Goal: Transaction & Acquisition: Obtain resource

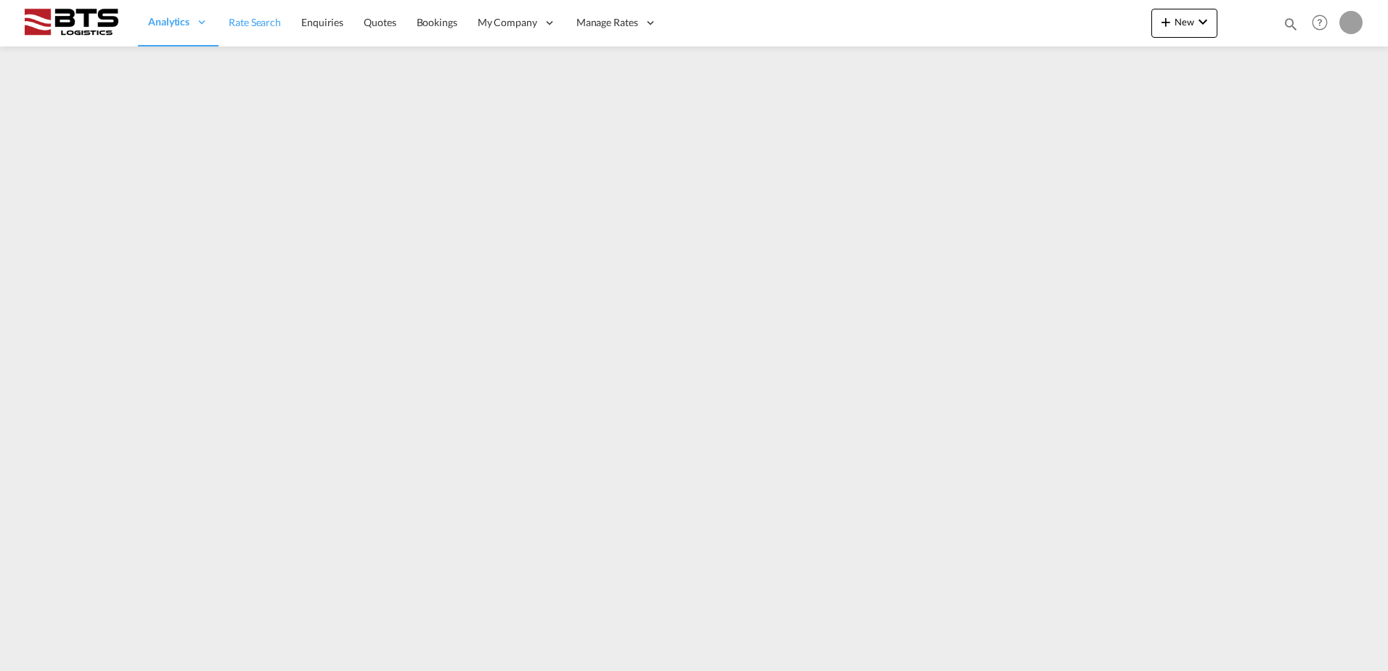
click at [241, 21] on span "Rate Search" at bounding box center [255, 22] width 52 height 12
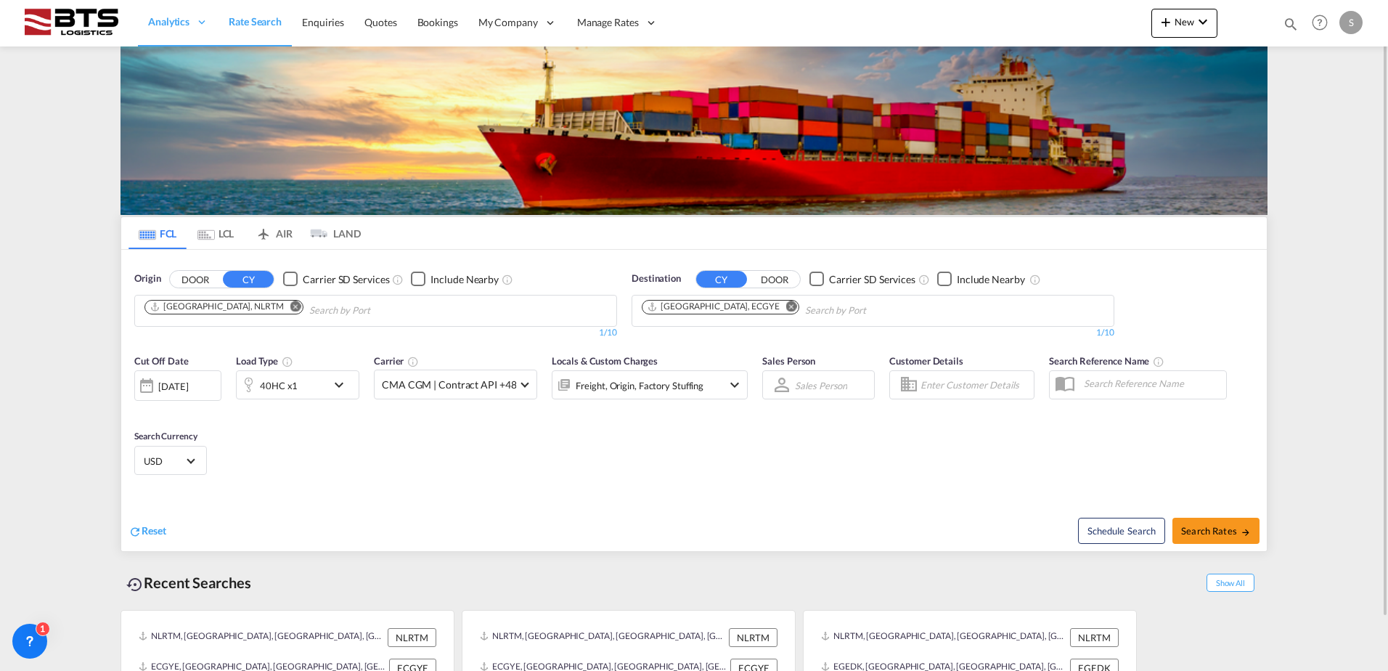
click at [786, 306] on md-icon "Remove" at bounding box center [791, 305] width 11 height 11
click at [692, 307] on body "Analytics Reports Dashboard Rate Search Enquiries Quotes Bookings" at bounding box center [694, 335] width 1388 height 671
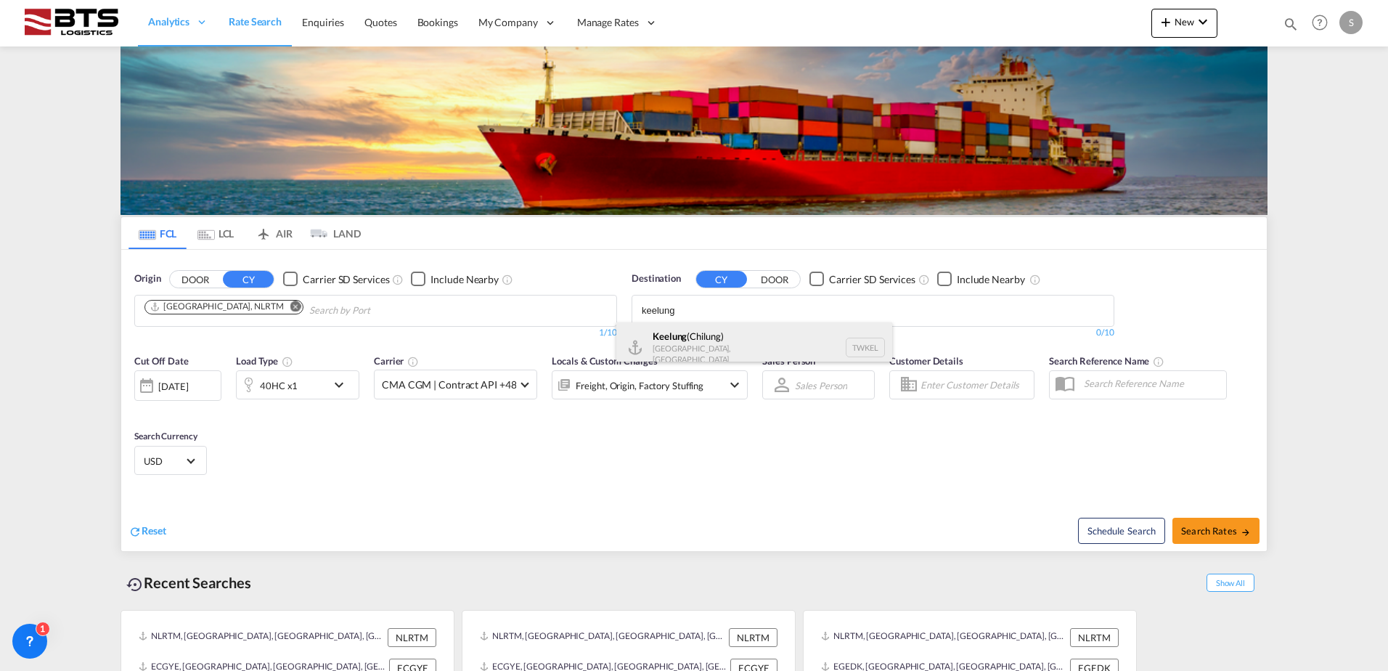
type input "keelung"
click at [686, 347] on div "Keelung ([GEOGRAPHIC_DATA]) [GEOGRAPHIC_DATA], [GEOGRAPHIC_DATA] TWKEL" at bounding box center [754, 347] width 276 height 50
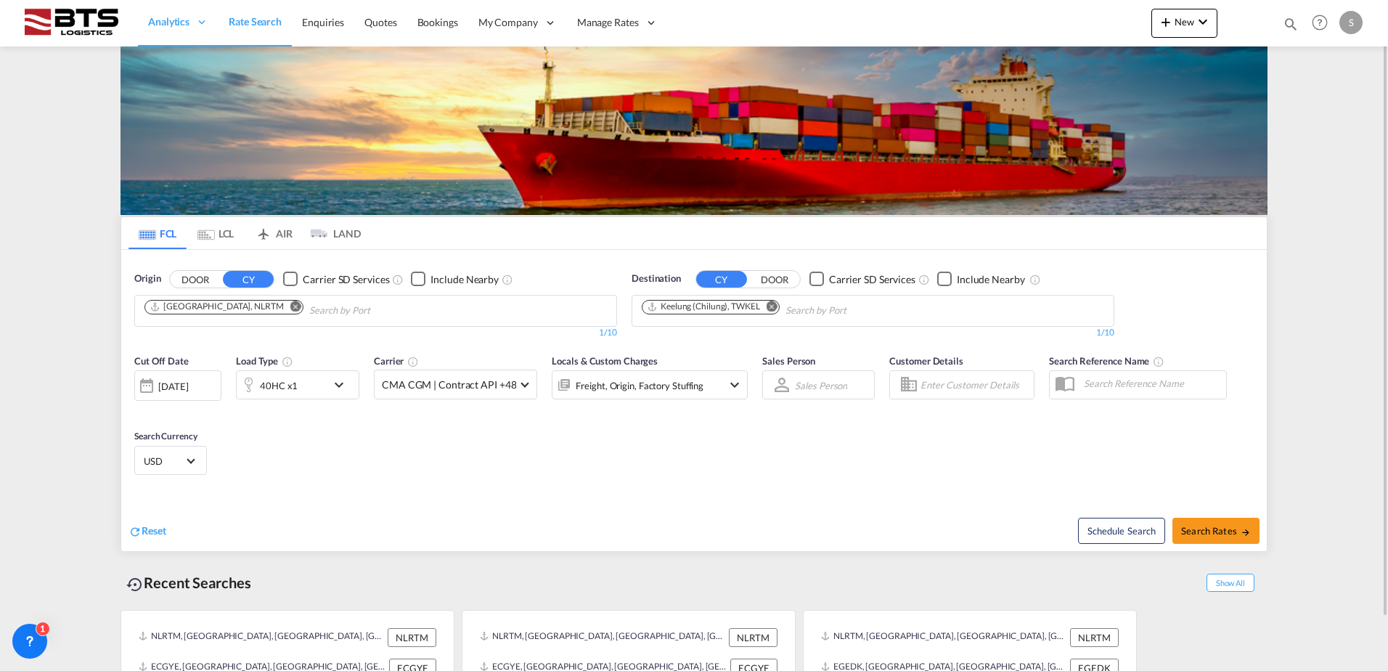
click at [175, 383] on div "[DATE]" at bounding box center [173, 386] width 30 height 13
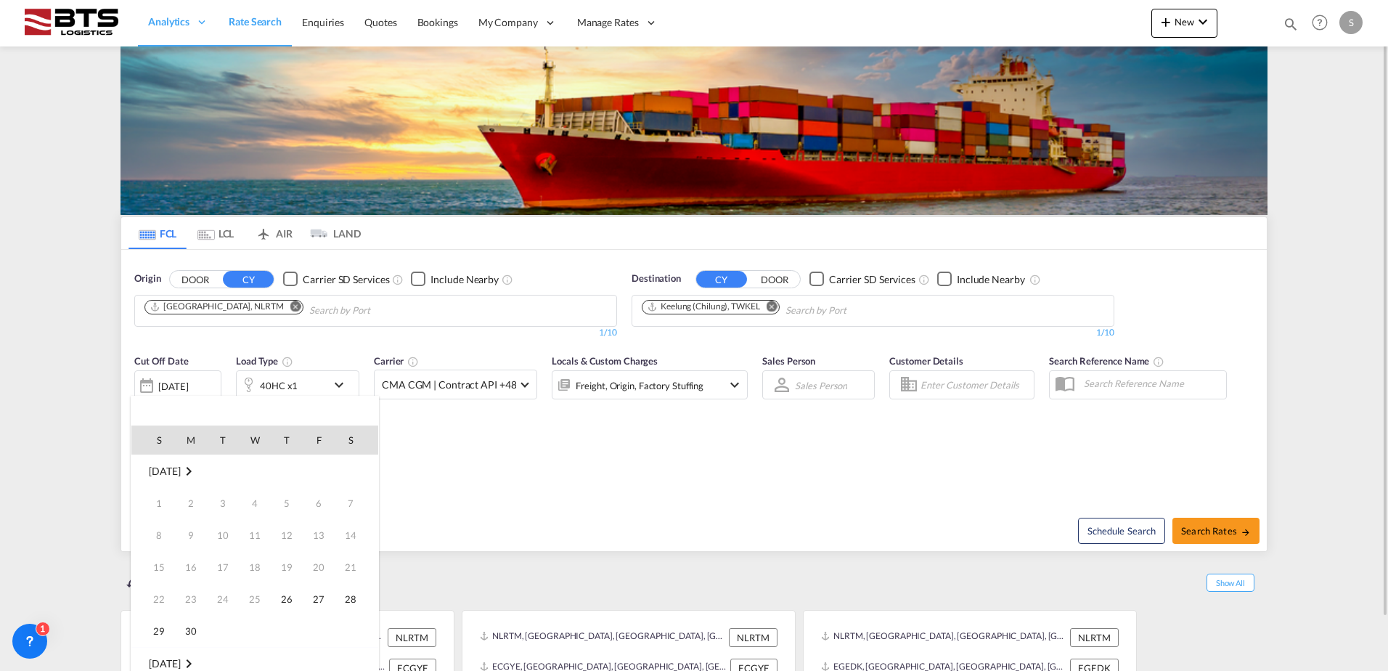
scroll to position [577, 0]
click at [258, 660] on span "1" at bounding box center [254, 663] width 29 height 29
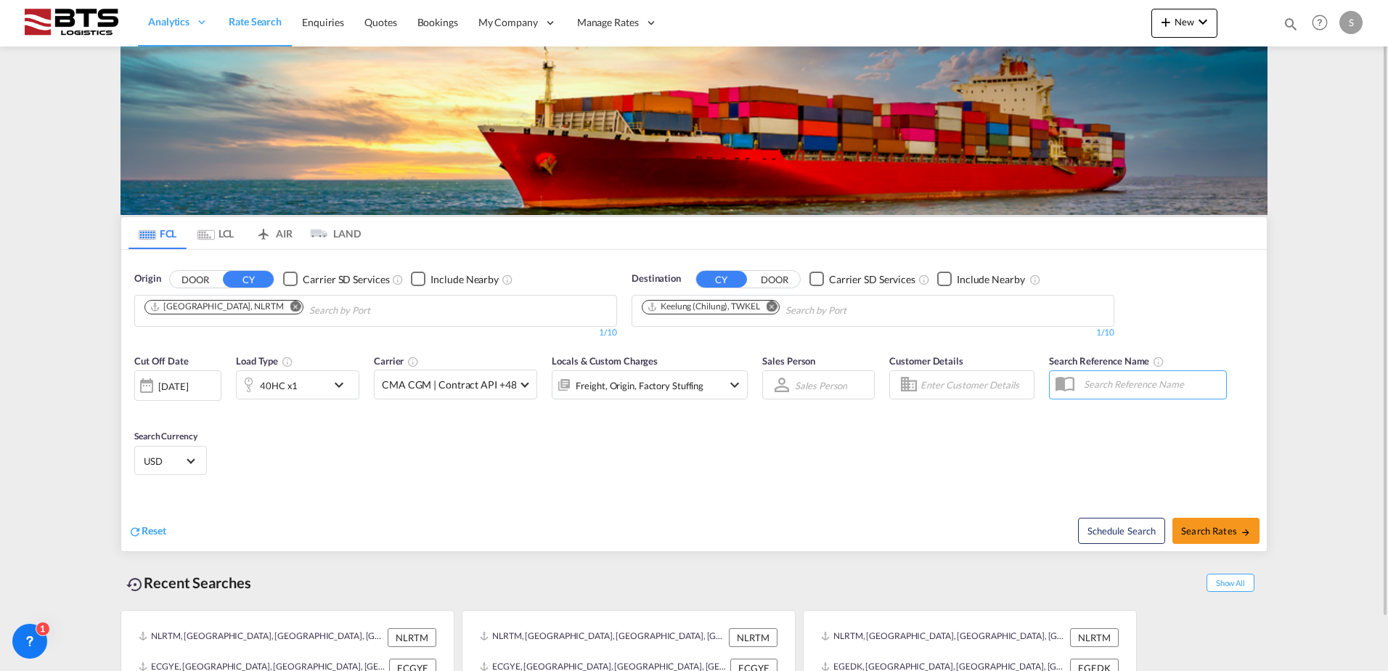
click at [463, 449] on div "Cut Off Date [DATE] [DATE] Load Type 40HC x1 Carrier CMA CGM | Contract API +48…" at bounding box center [693, 417] width 1145 height 142
click at [336, 382] on md-icon "icon-chevron-down" at bounding box center [342, 384] width 25 height 17
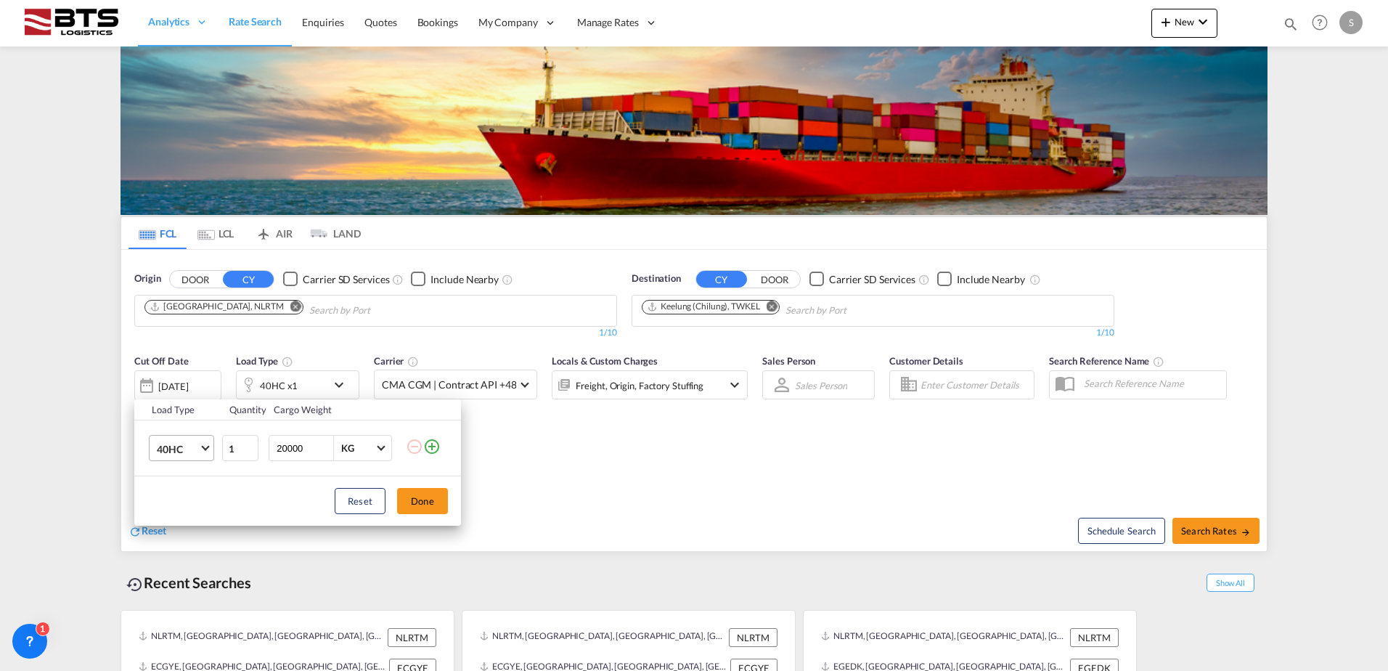
click at [204, 446] on span "Choose: \a40HC" at bounding box center [205, 447] width 8 height 8
click at [174, 380] on div "20GP" at bounding box center [169, 379] width 25 height 15
click at [422, 496] on button "Done" at bounding box center [422, 501] width 51 height 26
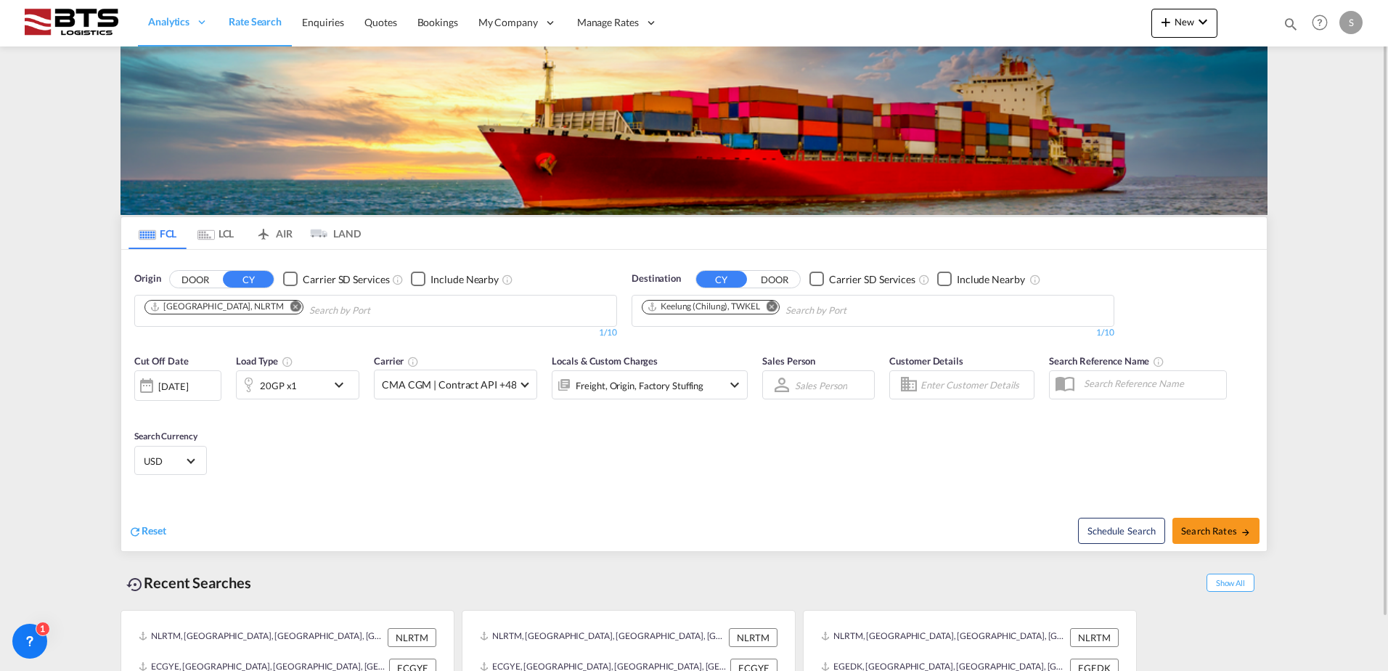
click at [565, 451] on div "Cut Off Date [DATE] [DATE] Load Type 20GP x1 Carrier CMA CGM | Contract API +48…" at bounding box center [693, 417] width 1145 height 142
click at [1207, 532] on span "Search Rates" at bounding box center [1216, 531] width 70 height 12
type input "NLRTM to TWKEL / [DATE]"
